Goal: Ask a question

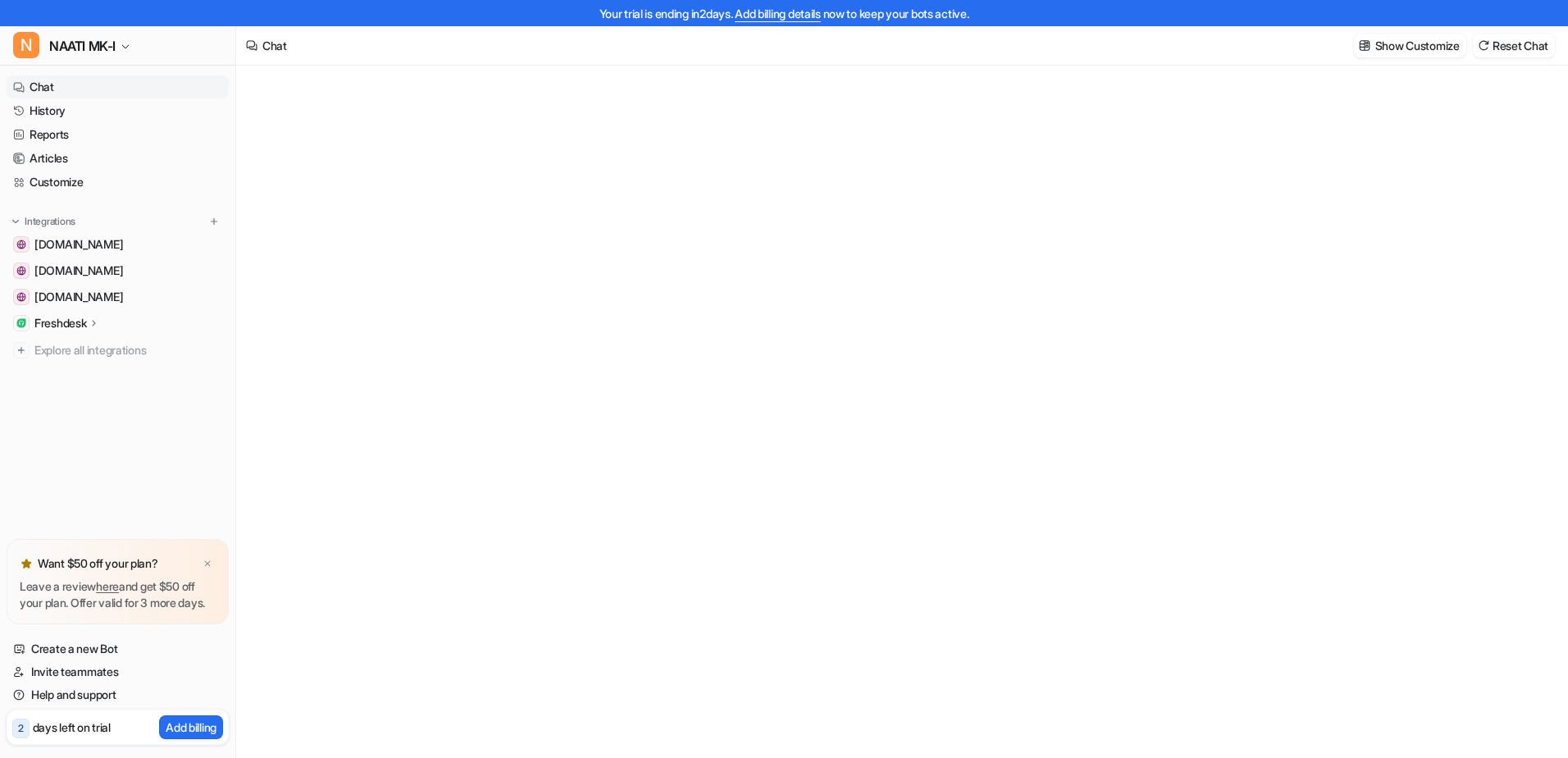
type textarea "**********"
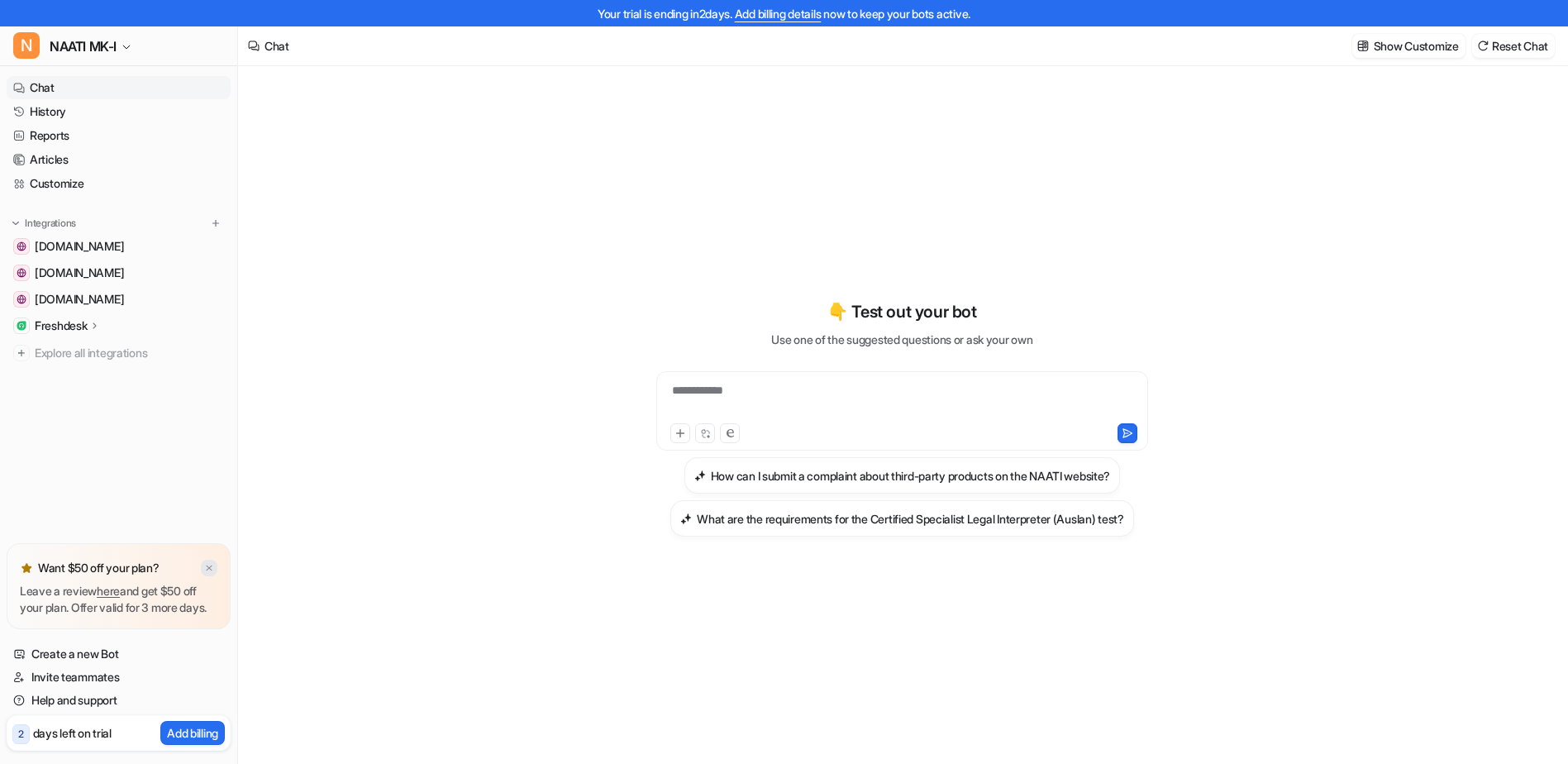
click at [206, 563] on img at bounding box center [208, 568] width 10 height 11
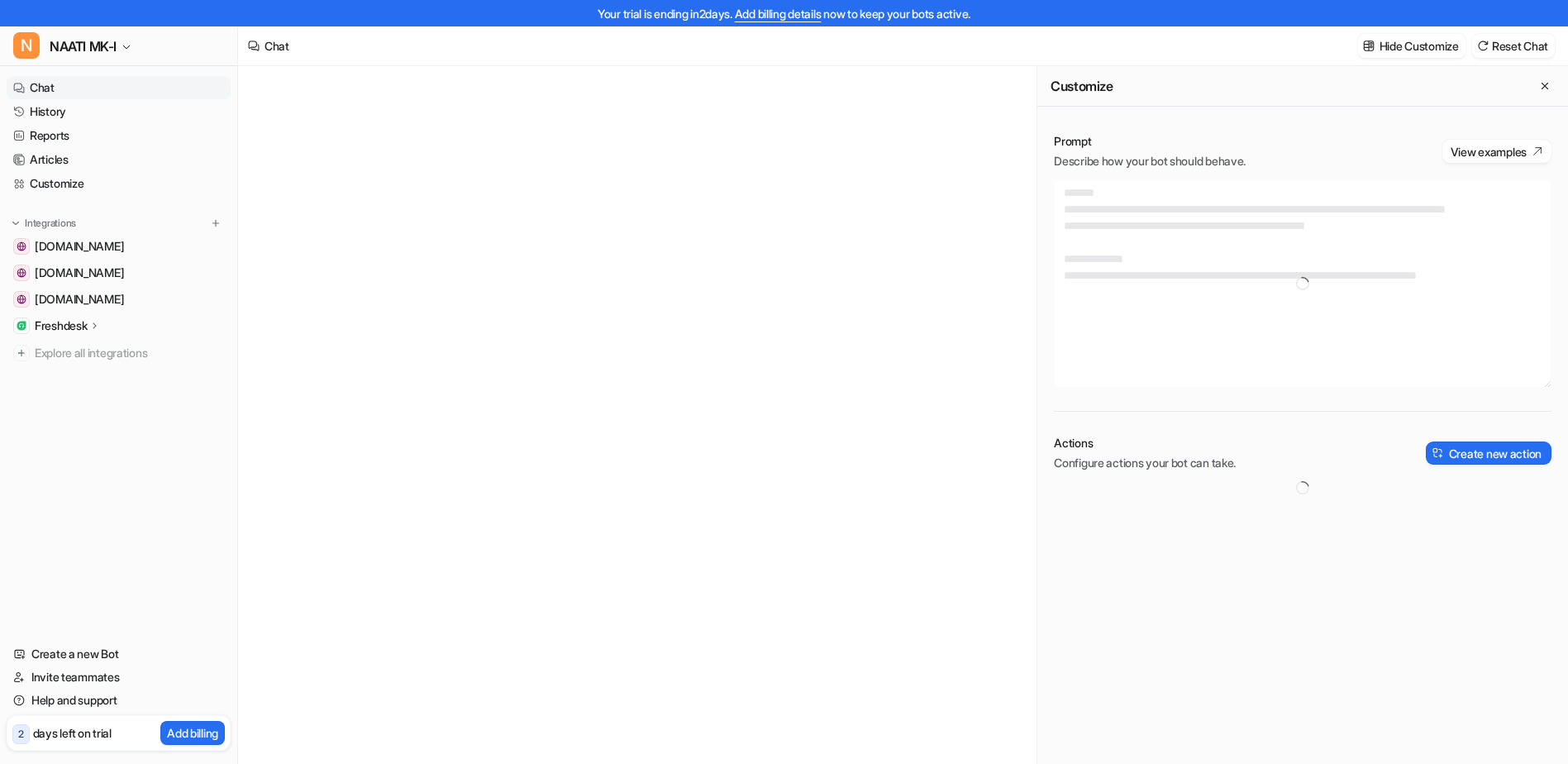
type textarea "**********"
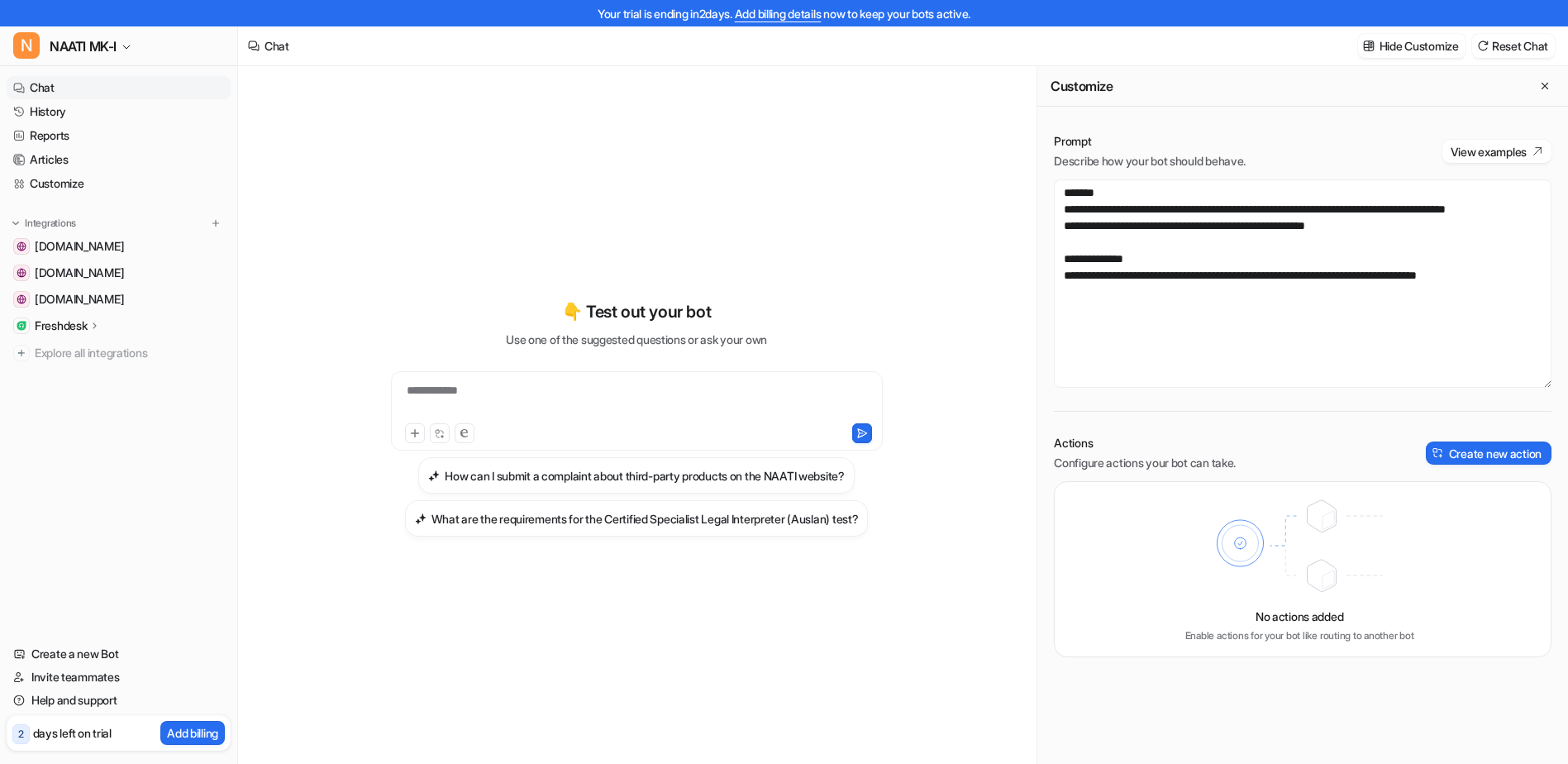
click at [544, 389] on div "**********" at bounding box center [636, 400] width 483 height 38
